Goal: Task Accomplishment & Management: Complete application form

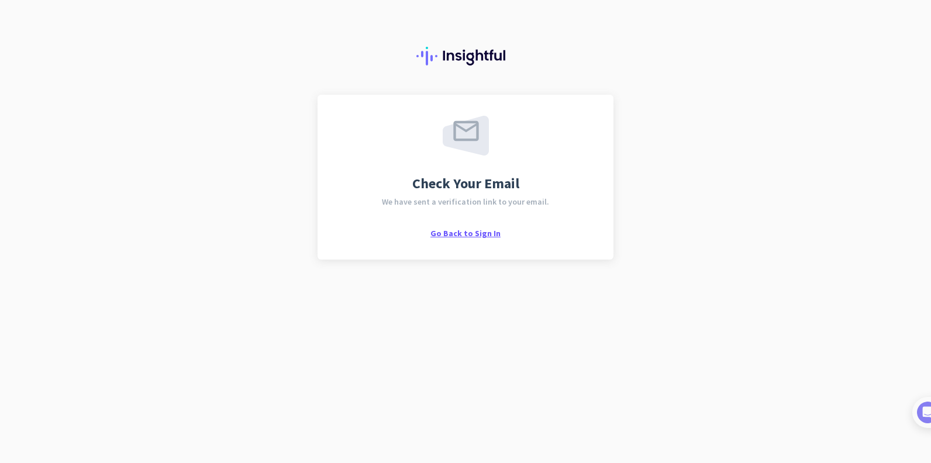
click at [459, 231] on span "Go Back to Sign In" at bounding box center [465, 233] width 70 height 11
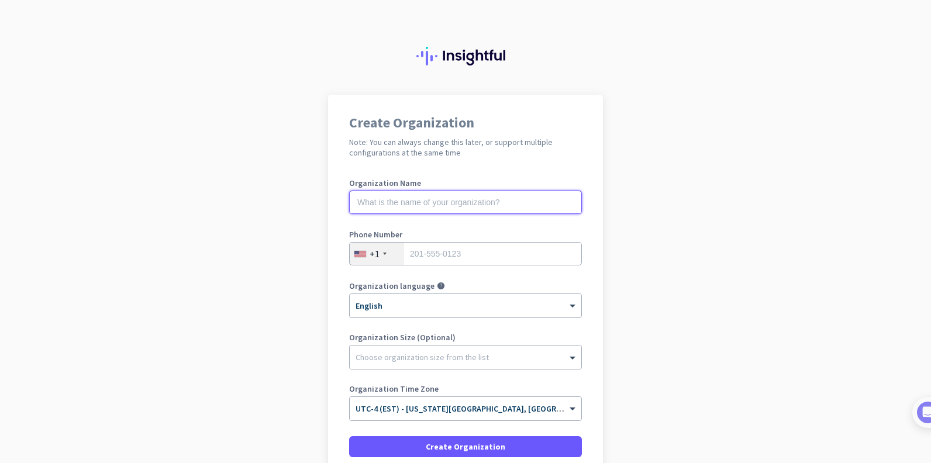
click at [393, 199] on input "text" at bounding box center [465, 202] width 233 height 23
type input "rsi"
type input "7326938328"
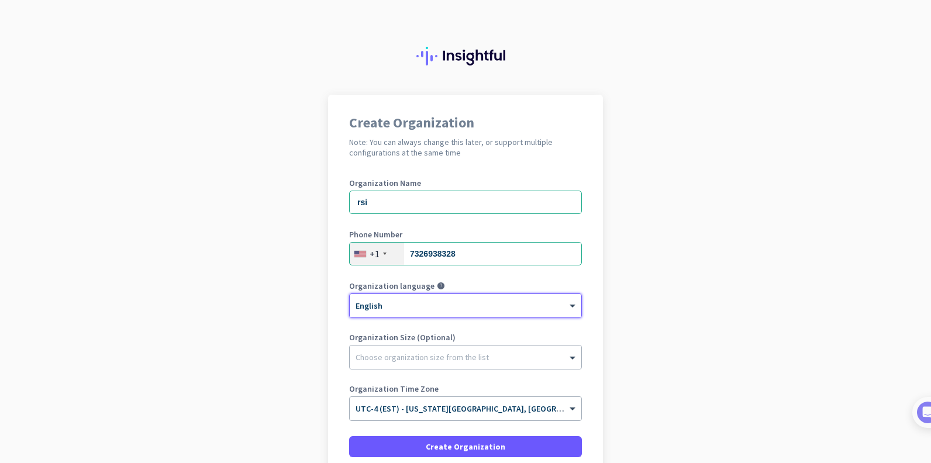
scroll to position [58, 0]
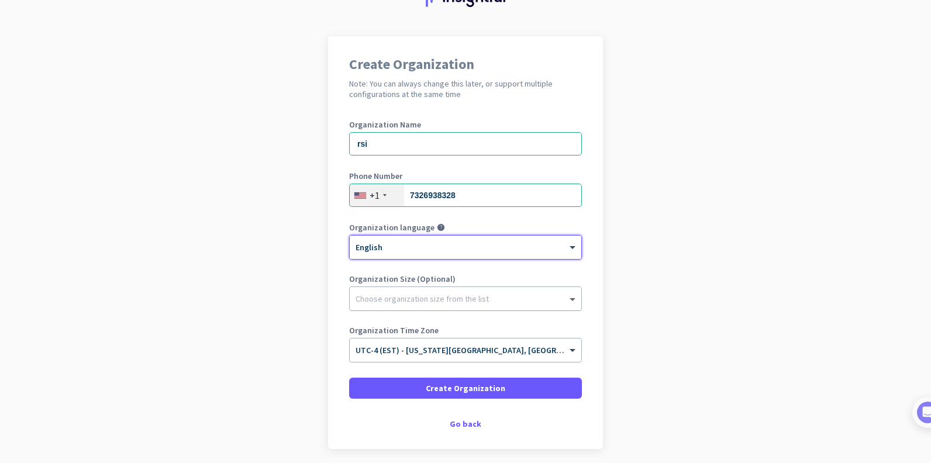
click at [570, 297] on span at bounding box center [574, 299] width 15 height 12
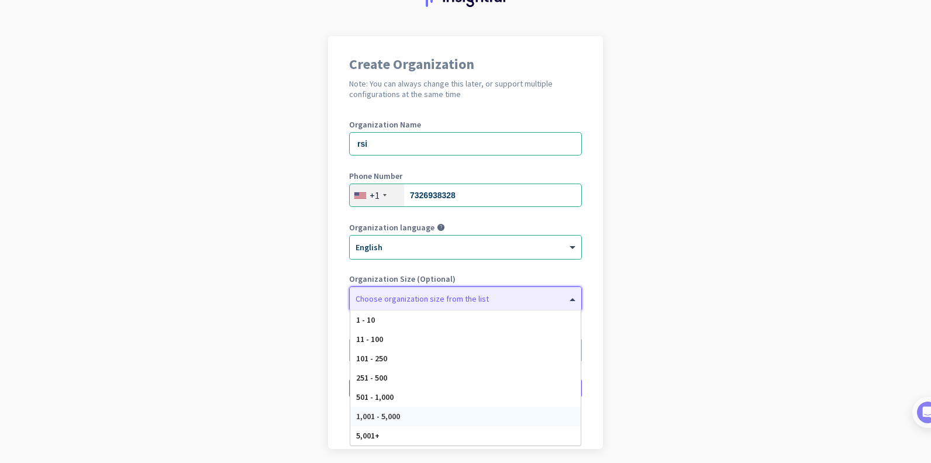
click at [380, 413] on span "1,001 - 5,000" at bounding box center [378, 416] width 44 height 11
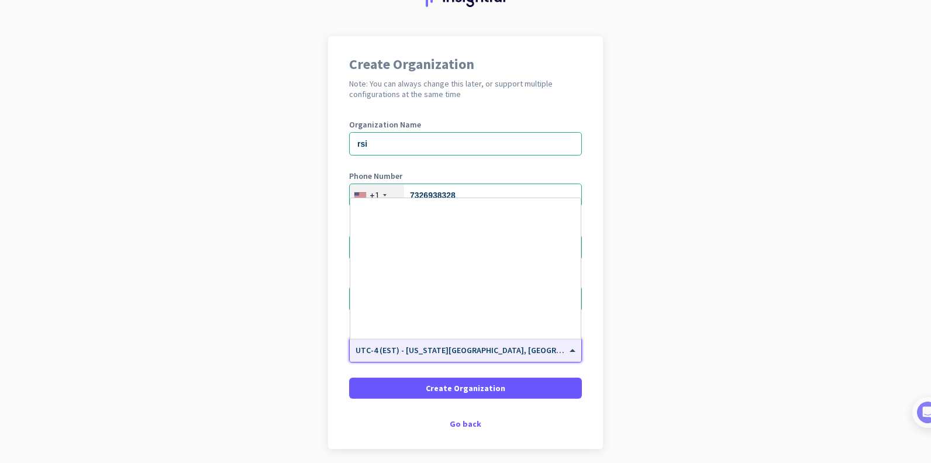
click at [568, 351] on span at bounding box center [574, 351] width 15 height 10
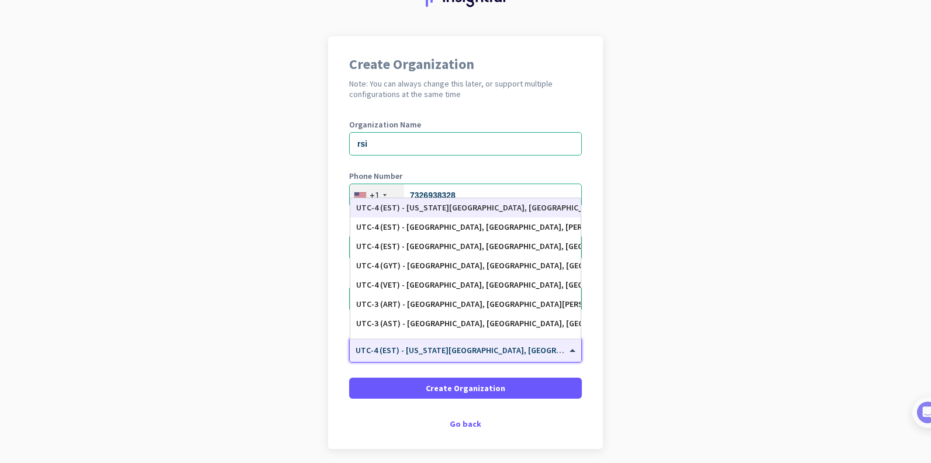
click at [659, 403] on app-onboarding-organization "Create Organization Note: You can always change this later, or support multiple…" at bounding box center [465, 271] width 931 height 471
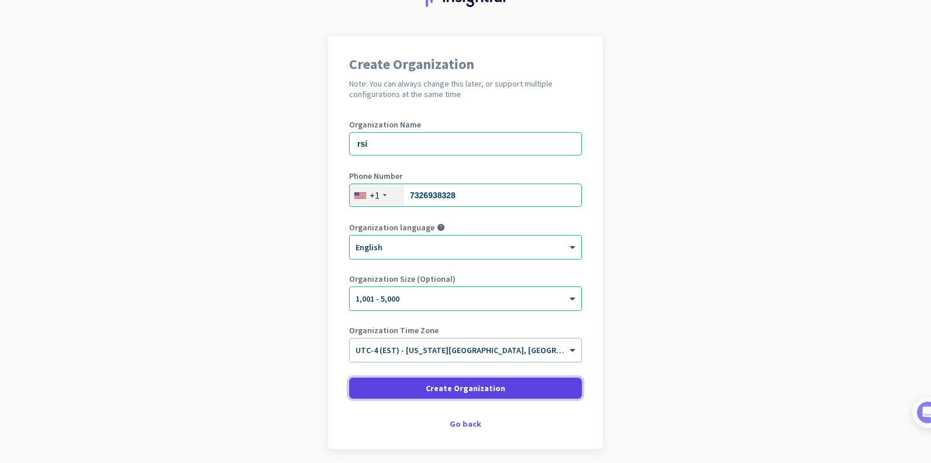
click at [460, 385] on span "Create Organization" at bounding box center [466, 388] width 80 height 12
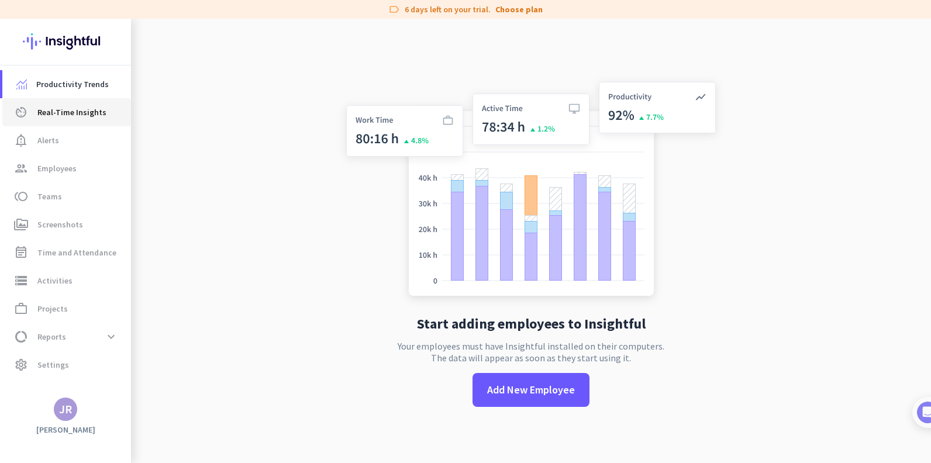
click at [81, 108] on span "Real-Time Insights" at bounding box center [71, 112] width 69 height 14
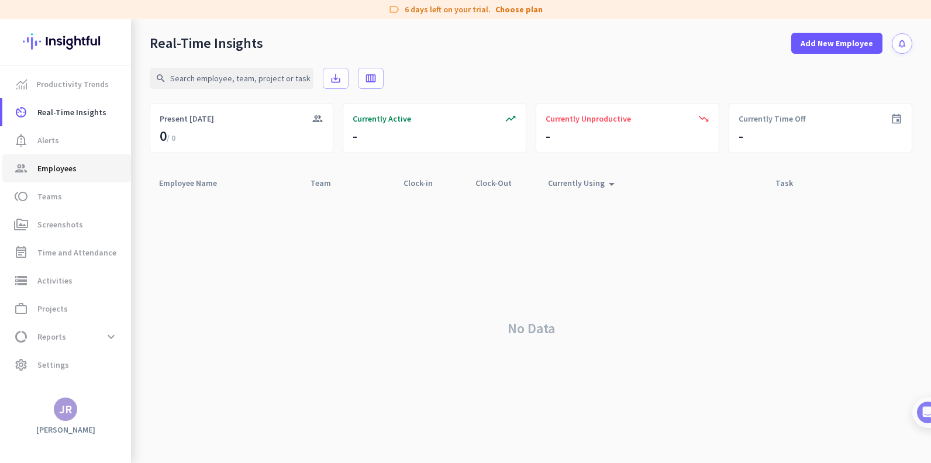
click at [59, 168] on span "Employees" at bounding box center [56, 168] width 39 height 14
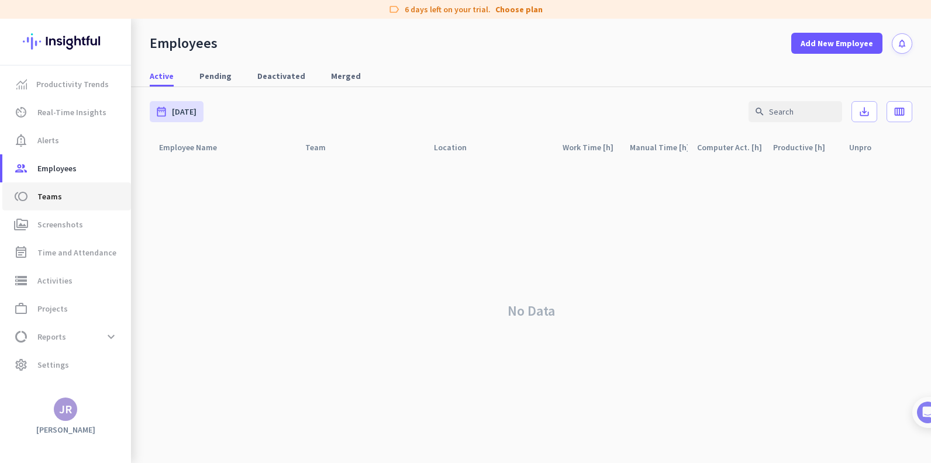
click at [50, 194] on span "Teams" at bounding box center [49, 196] width 25 height 14
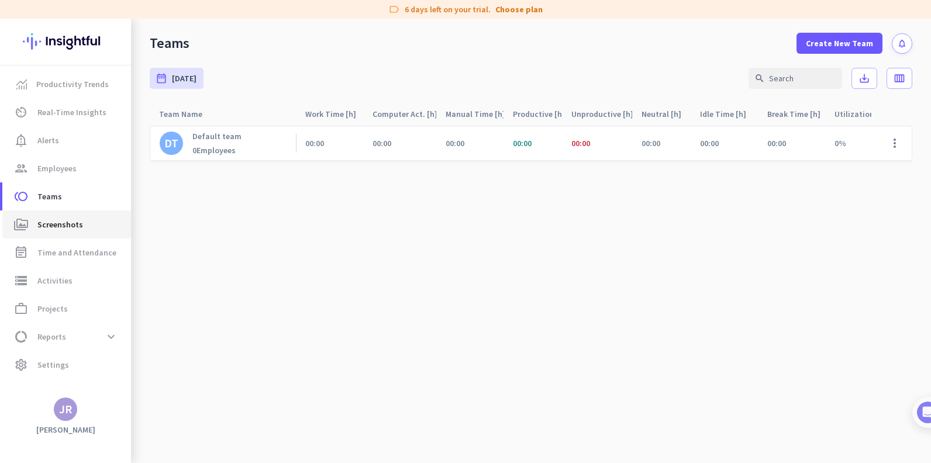
click at [59, 222] on span "Screenshots" at bounding box center [60, 224] width 46 height 14
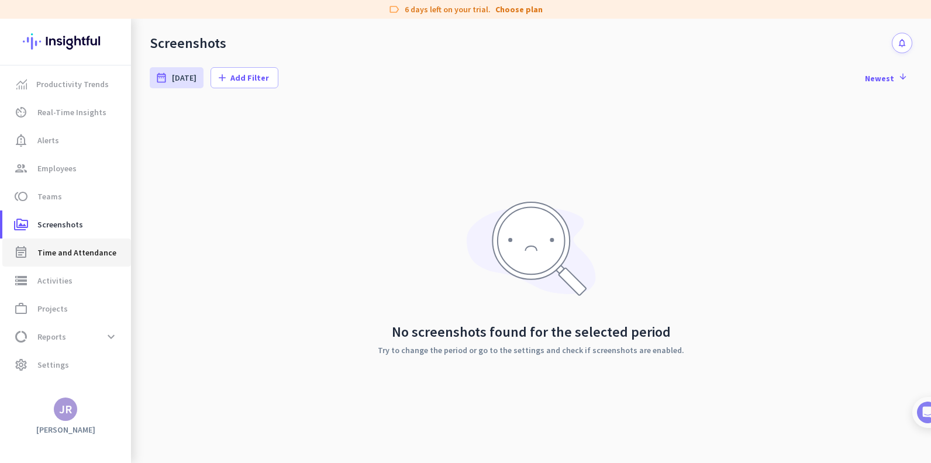
click at [72, 251] on span "Time and Attendance" at bounding box center [76, 253] width 79 height 14
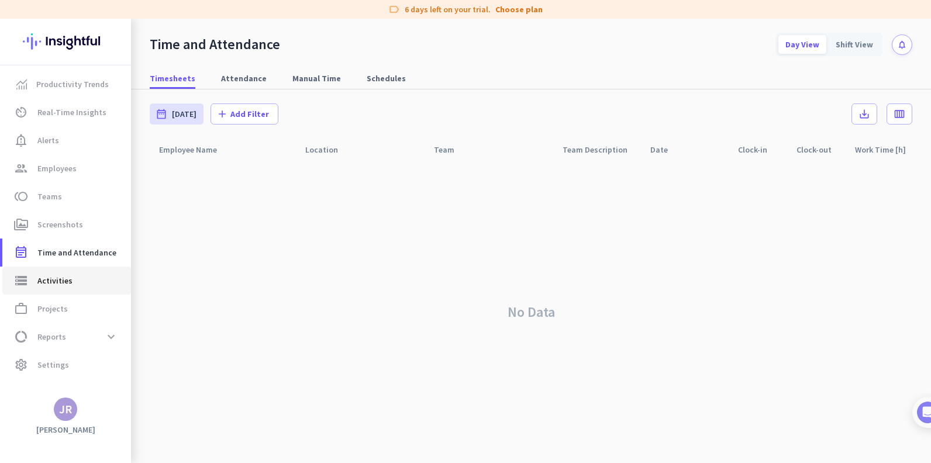
click at [57, 278] on span "Activities" at bounding box center [54, 281] width 35 height 14
type input "[DATE]"
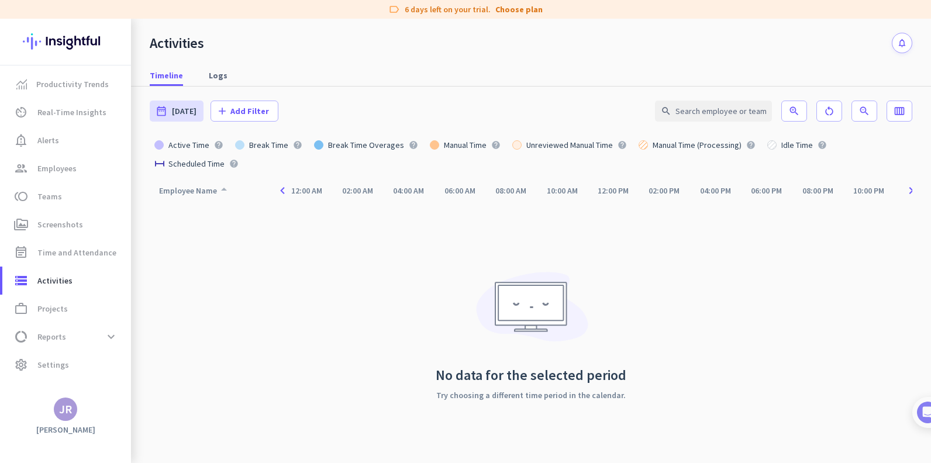
click at [198, 191] on div "Employee Name arrow_drop_up" at bounding box center [195, 190] width 72 height 16
click at [223, 185] on icon "arrow_drop_up" at bounding box center [224, 189] width 14 height 14
click at [57, 305] on span "Projects" at bounding box center [52, 309] width 30 height 14
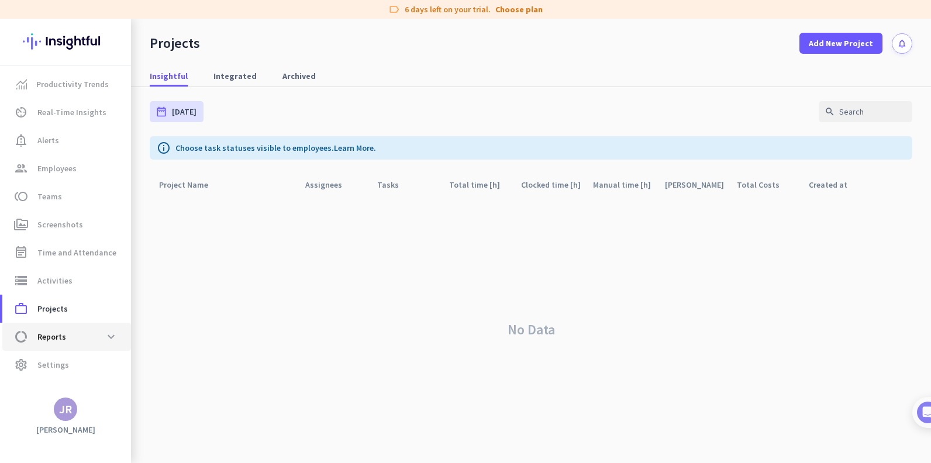
click at [60, 336] on span "Reports" at bounding box center [51, 337] width 29 height 14
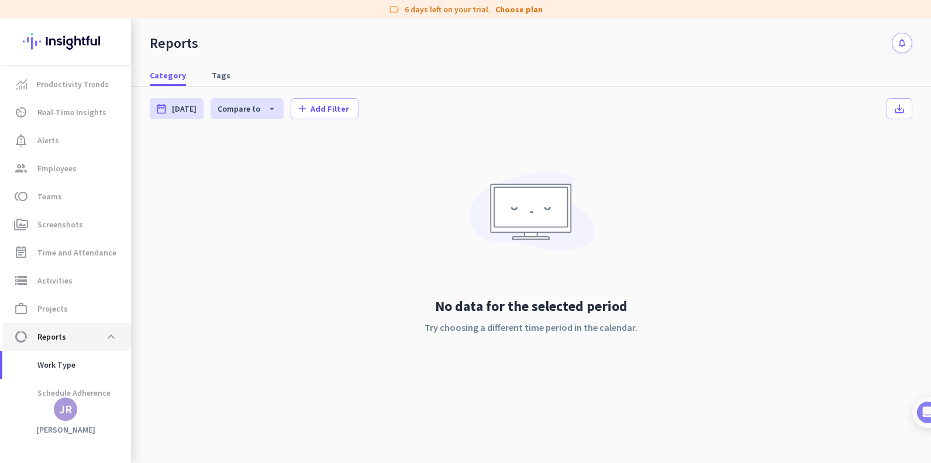
scroll to position [94, 0]
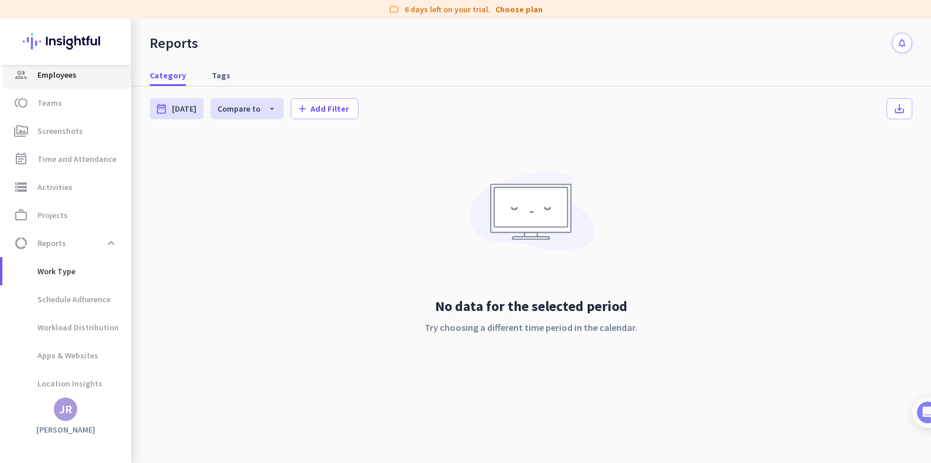
click at [64, 77] on span "Employees" at bounding box center [56, 75] width 39 height 14
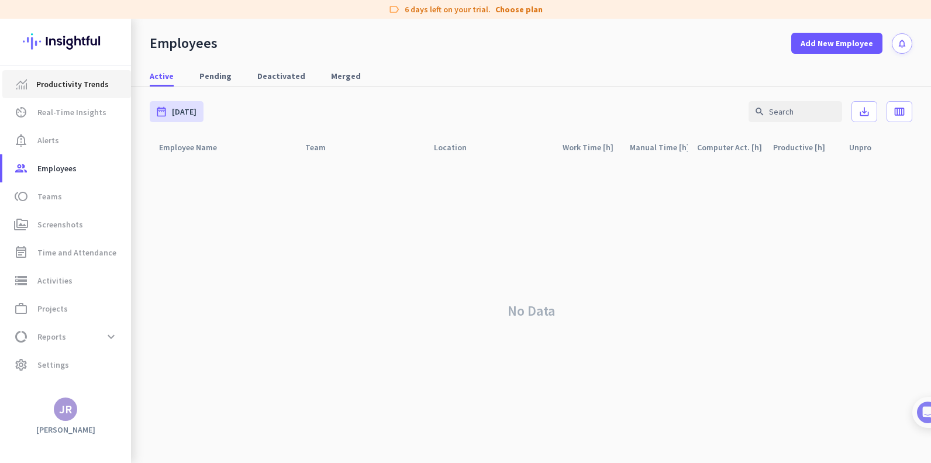
click at [73, 85] on span "Productivity Trends" at bounding box center [72, 84] width 72 height 14
